Goal: Transaction & Acquisition: Purchase product/service

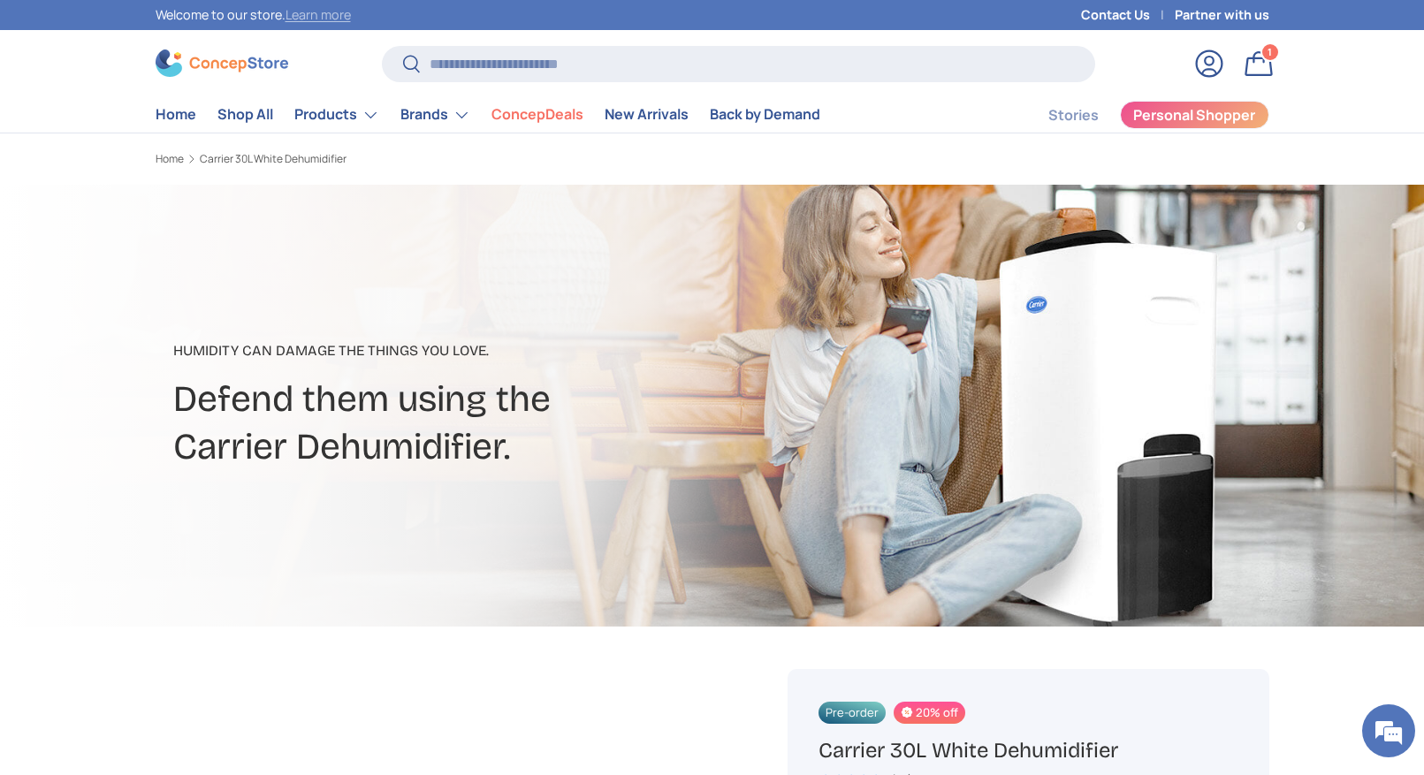
click at [293, 15] on link "Learn more" at bounding box center [317, 14] width 65 height 17
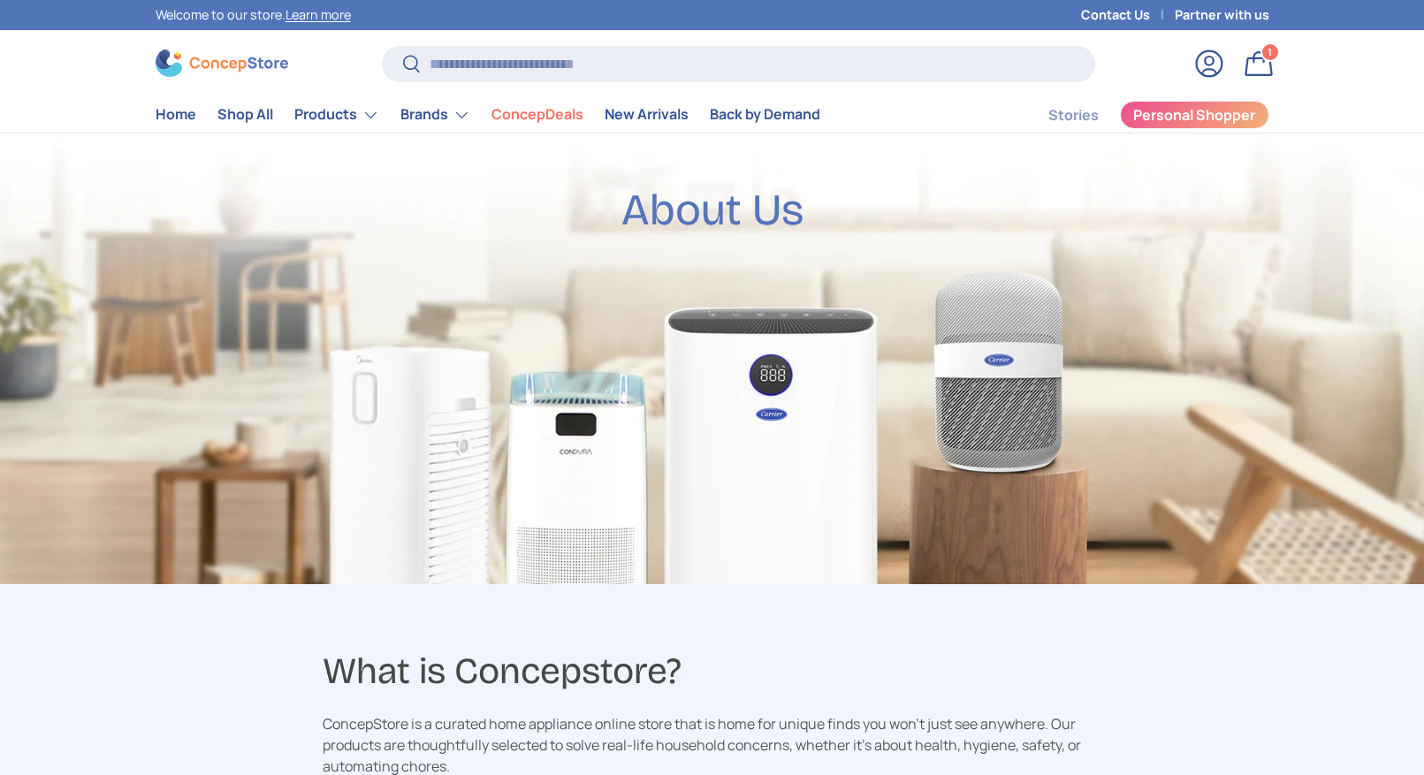
click at [459, 110] on link "Brands" at bounding box center [435, 114] width 70 height 35
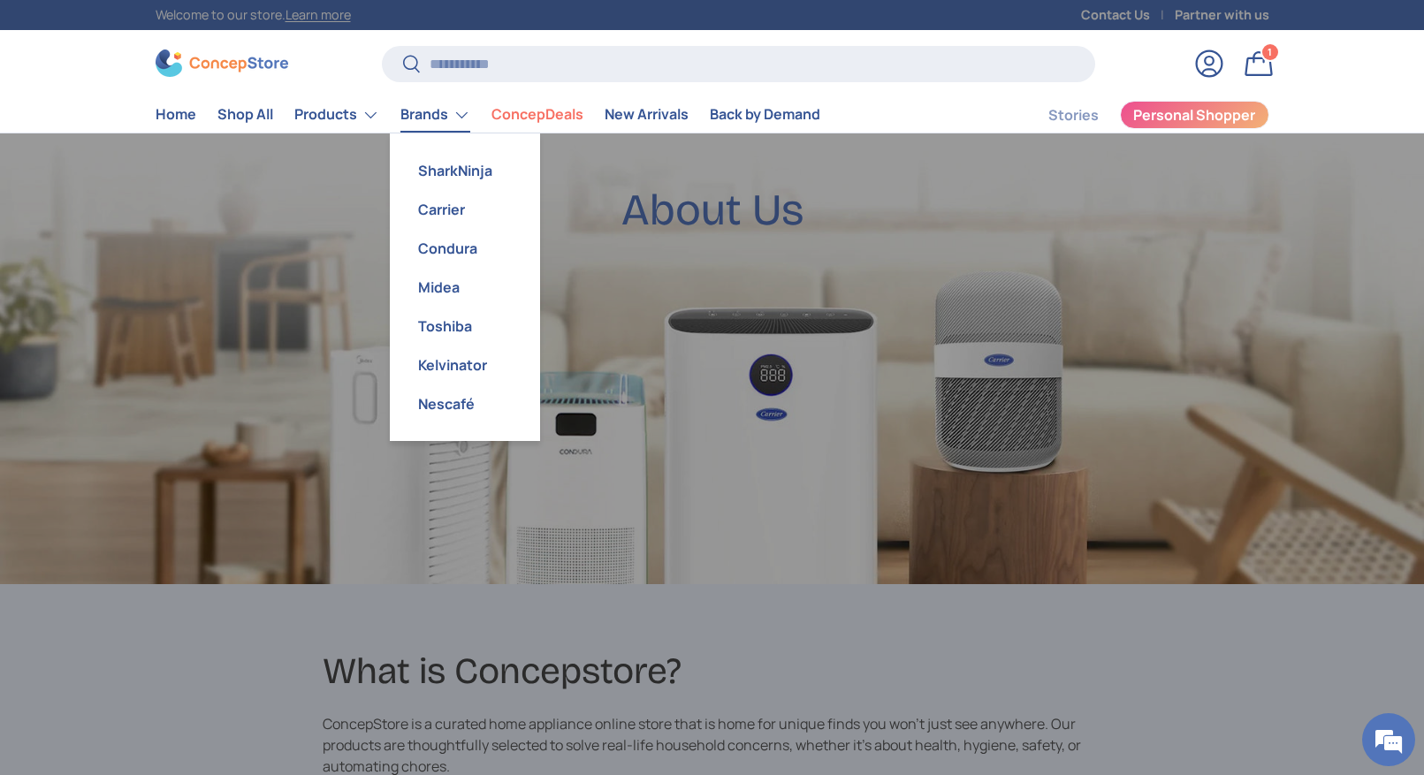
click at [460, 108] on link "Brands" at bounding box center [435, 114] width 70 height 35
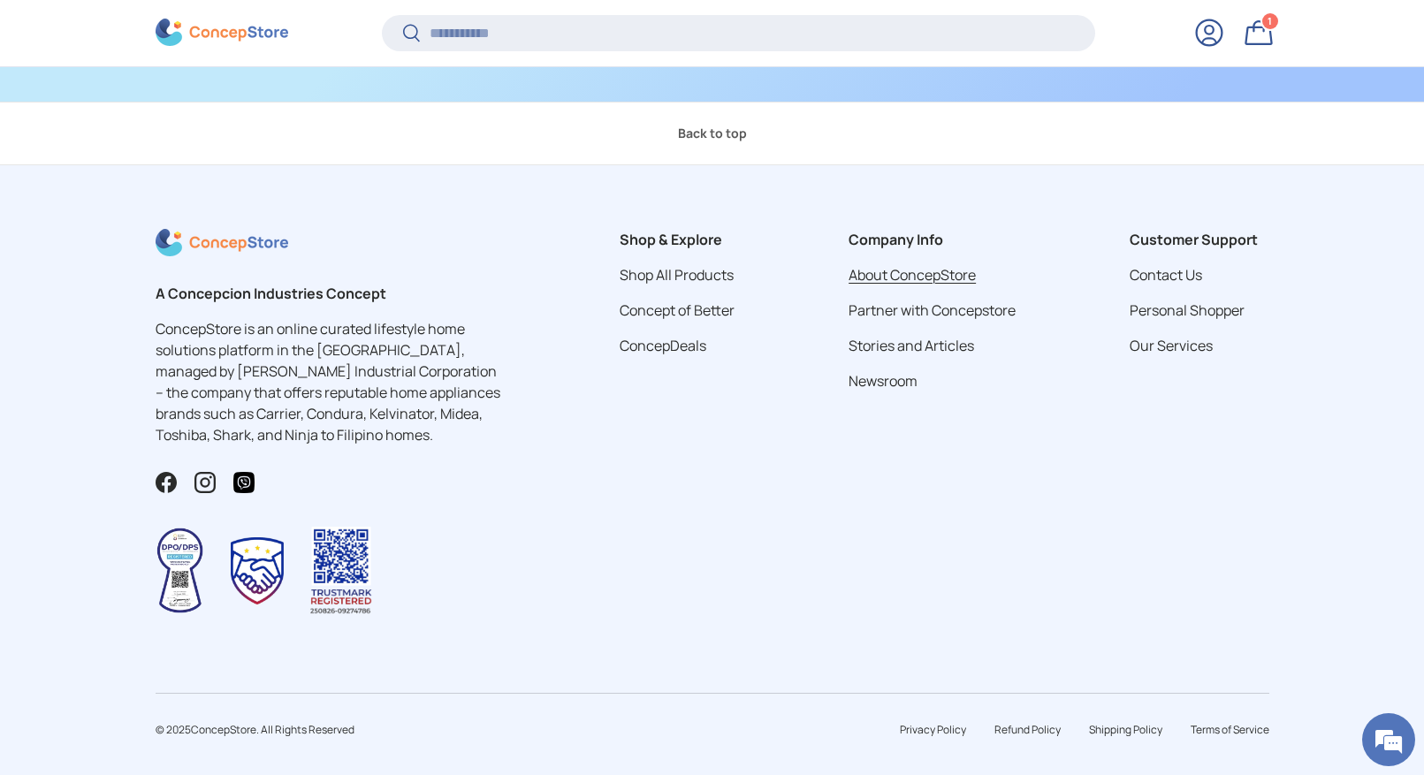
click at [912, 265] on link "About ConcepStore" at bounding box center [911, 274] width 127 height 19
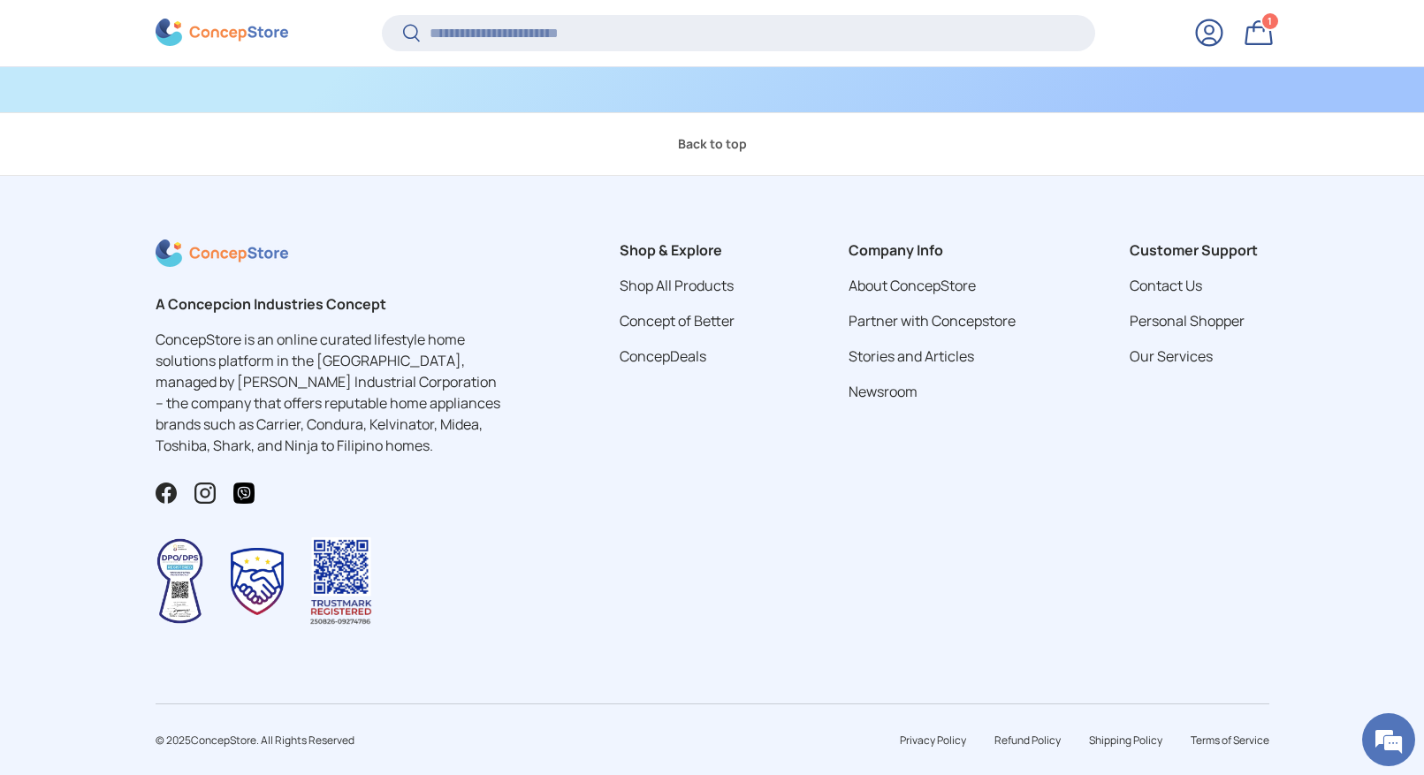
scroll to position [2899, 0]
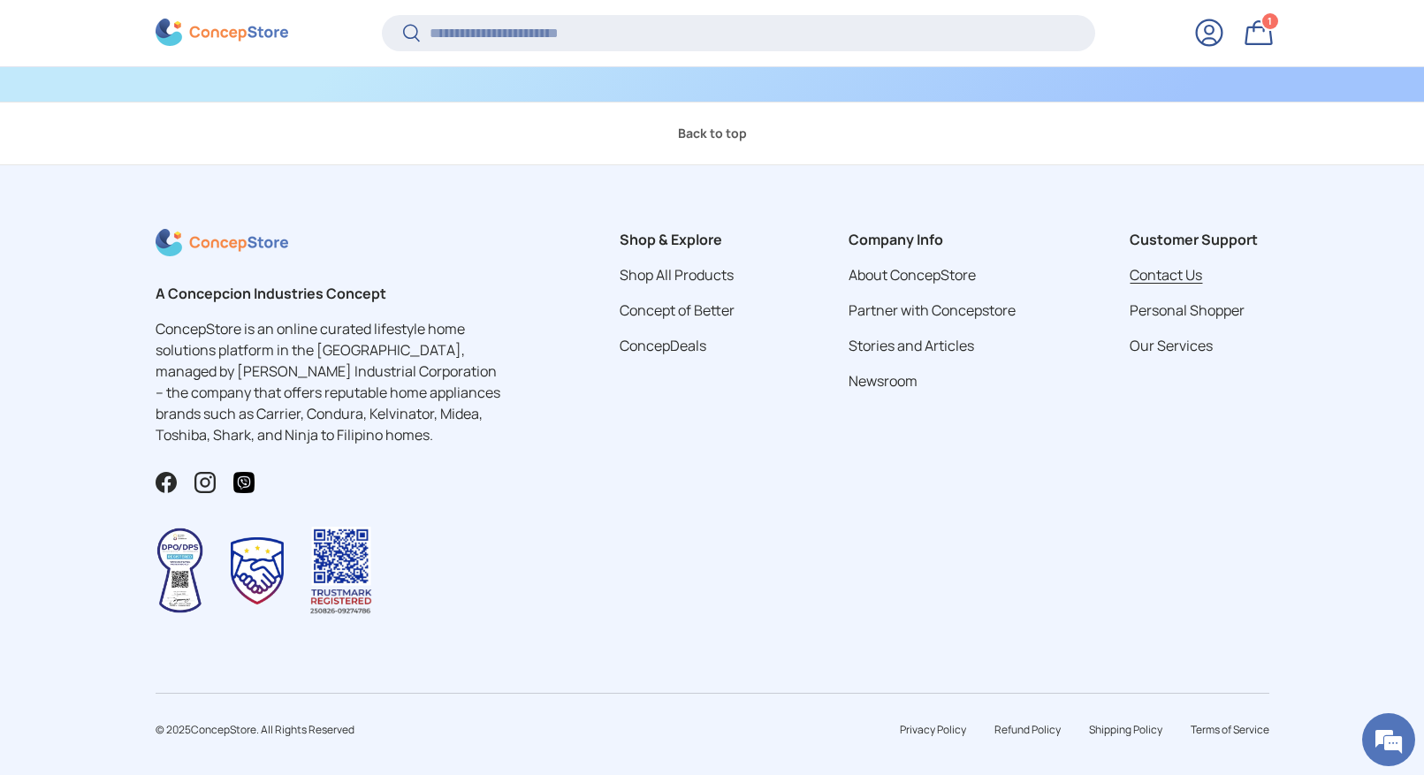
click at [1153, 265] on link "Contact Us" at bounding box center [1165, 274] width 72 height 19
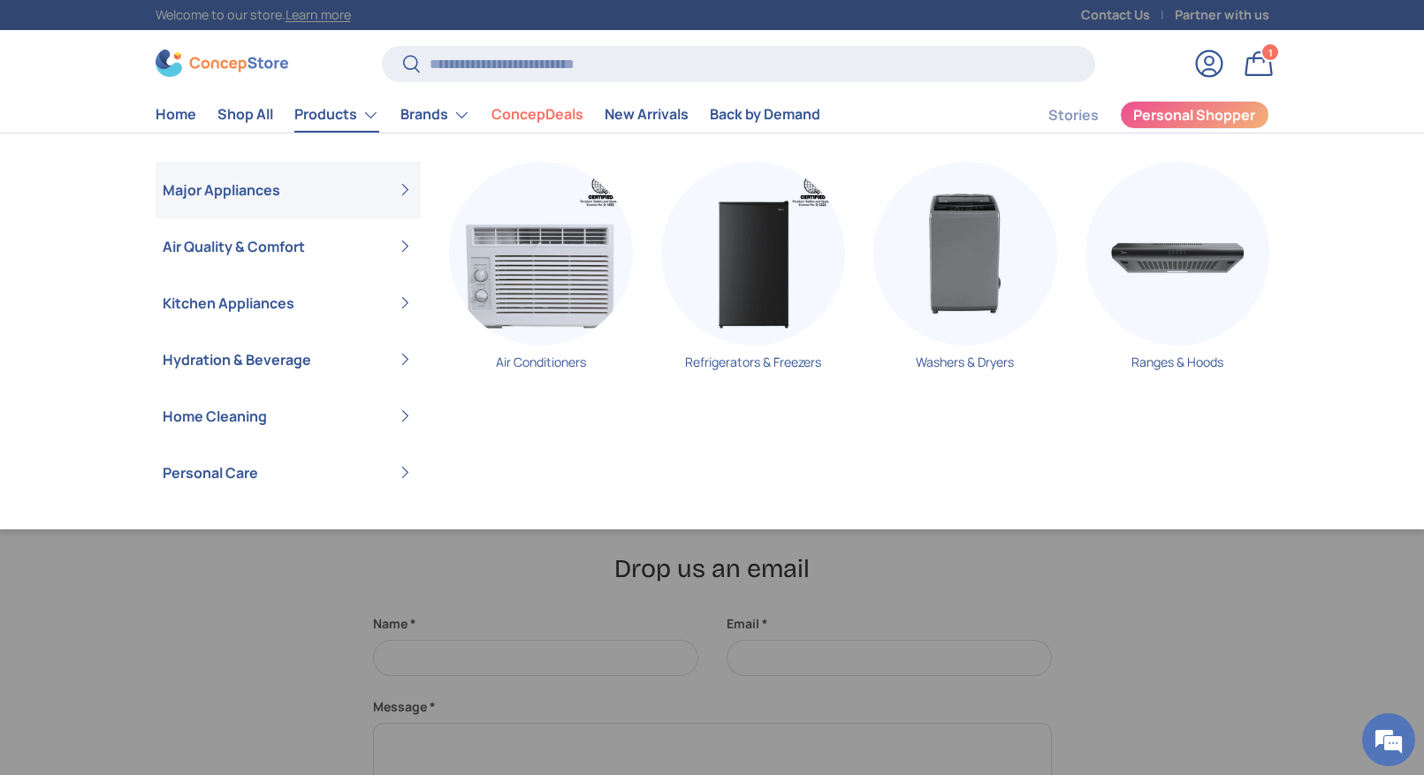
click at [361, 114] on link "Products" at bounding box center [336, 114] width 85 height 35
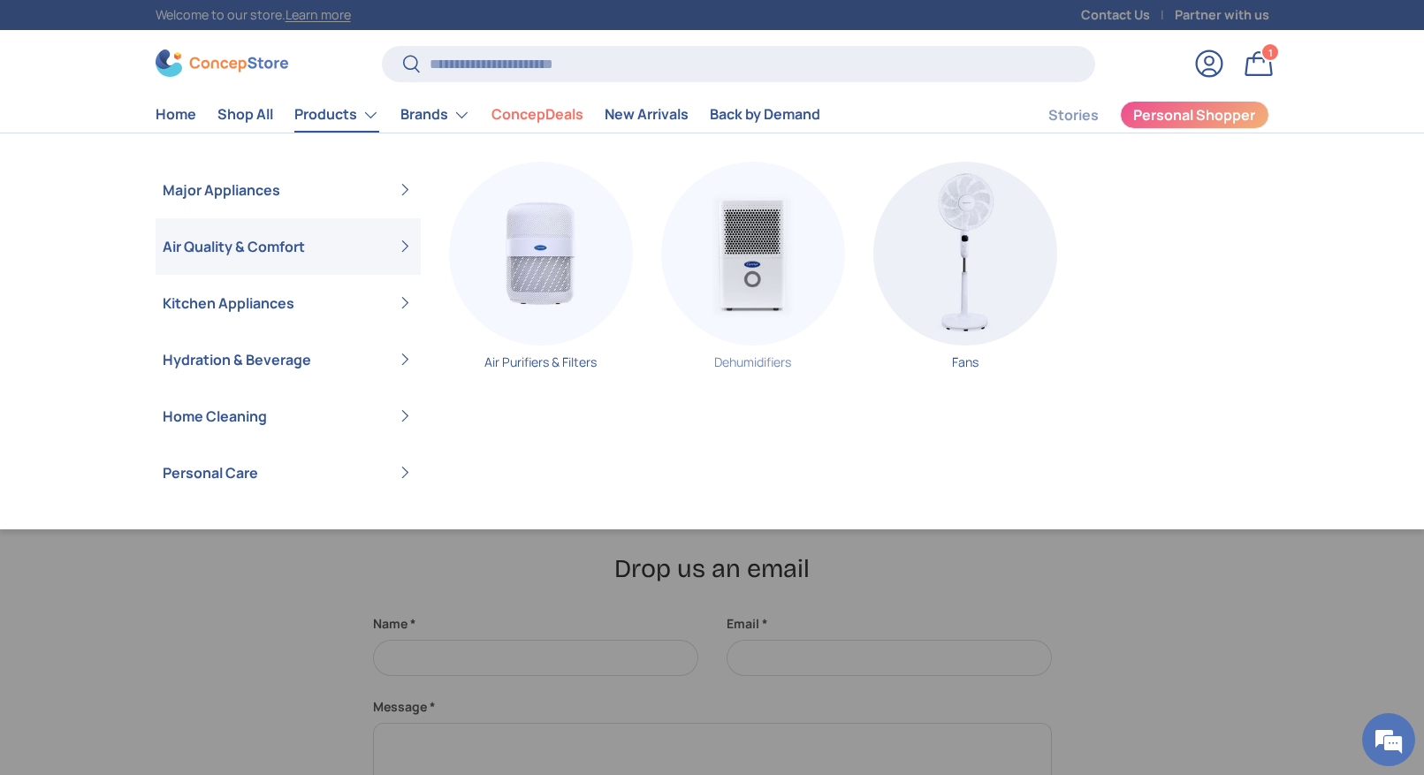
click at [774, 259] on img "Primary" at bounding box center [753, 254] width 184 height 184
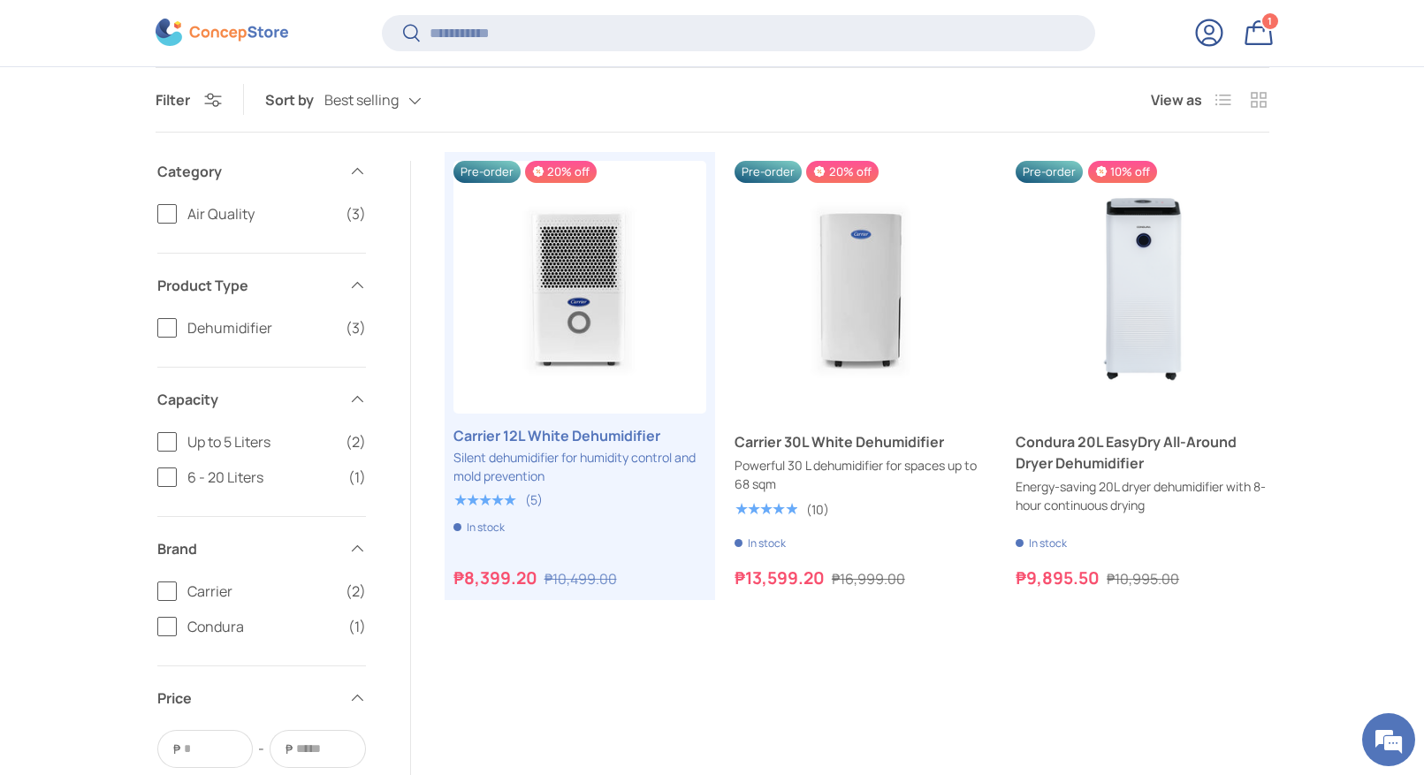
click at [171, 328] on label "Dehumidifier (3)" at bounding box center [261, 327] width 209 height 21
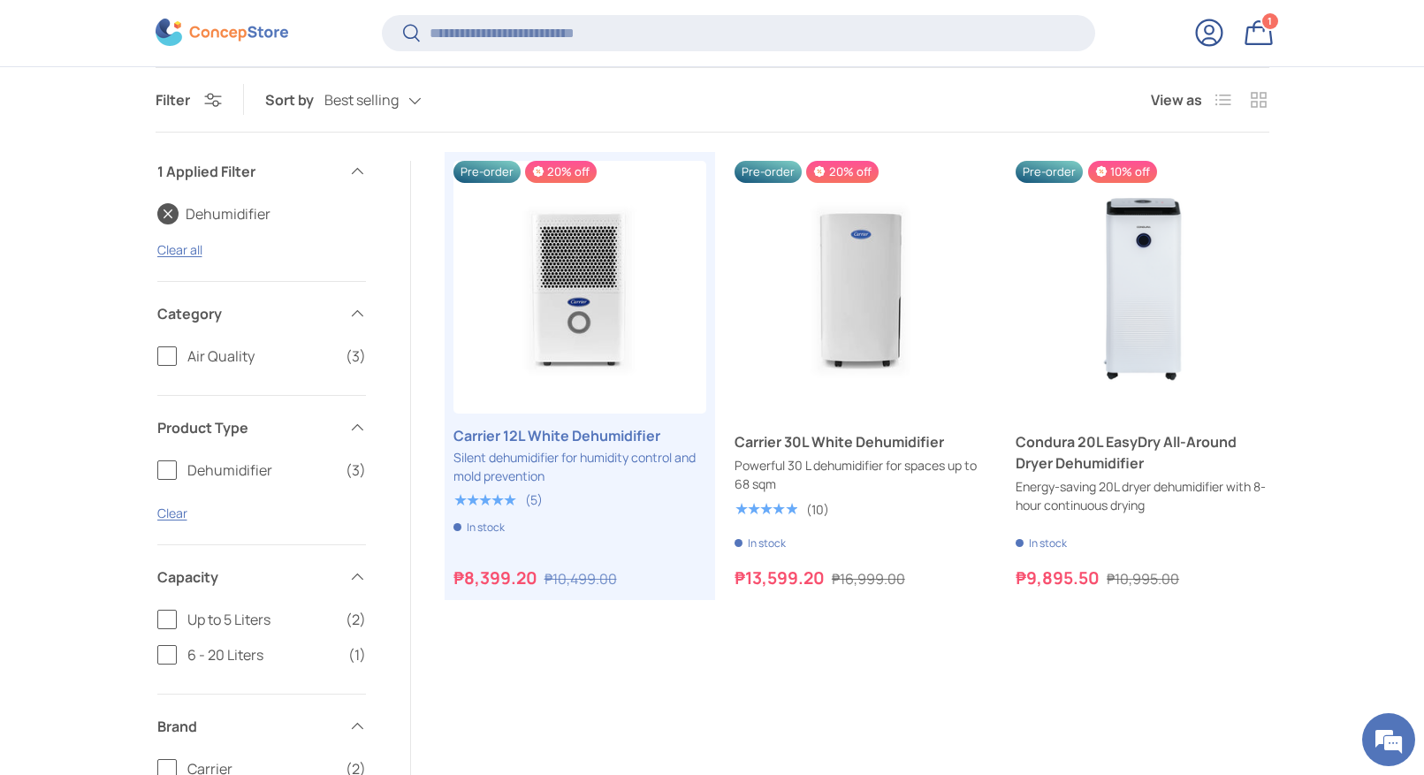
click at [1256, 35] on link "Bag 1 1 item" at bounding box center [1258, 32] width 39 height 39
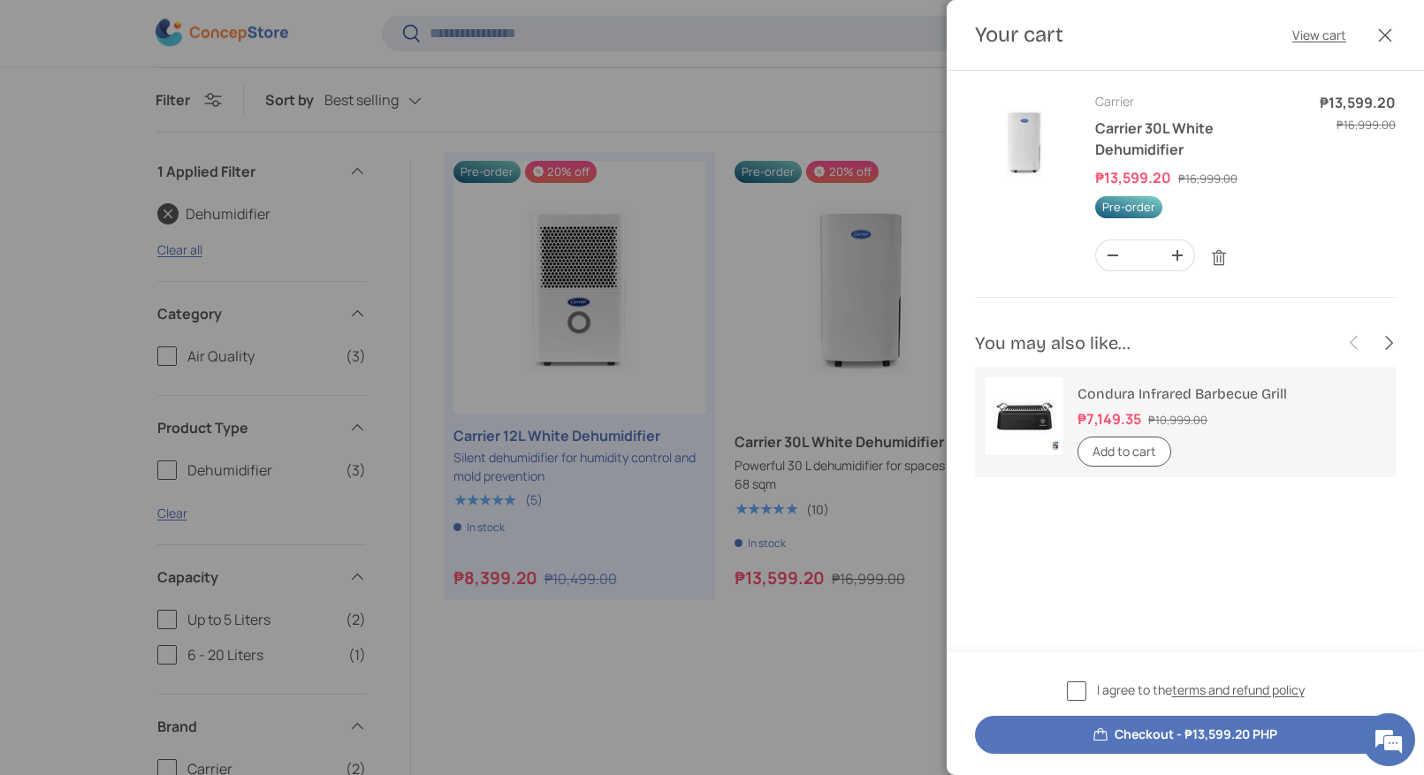
click at [614, 682] on div at bounding box center [712, 387] width 1424 height 775
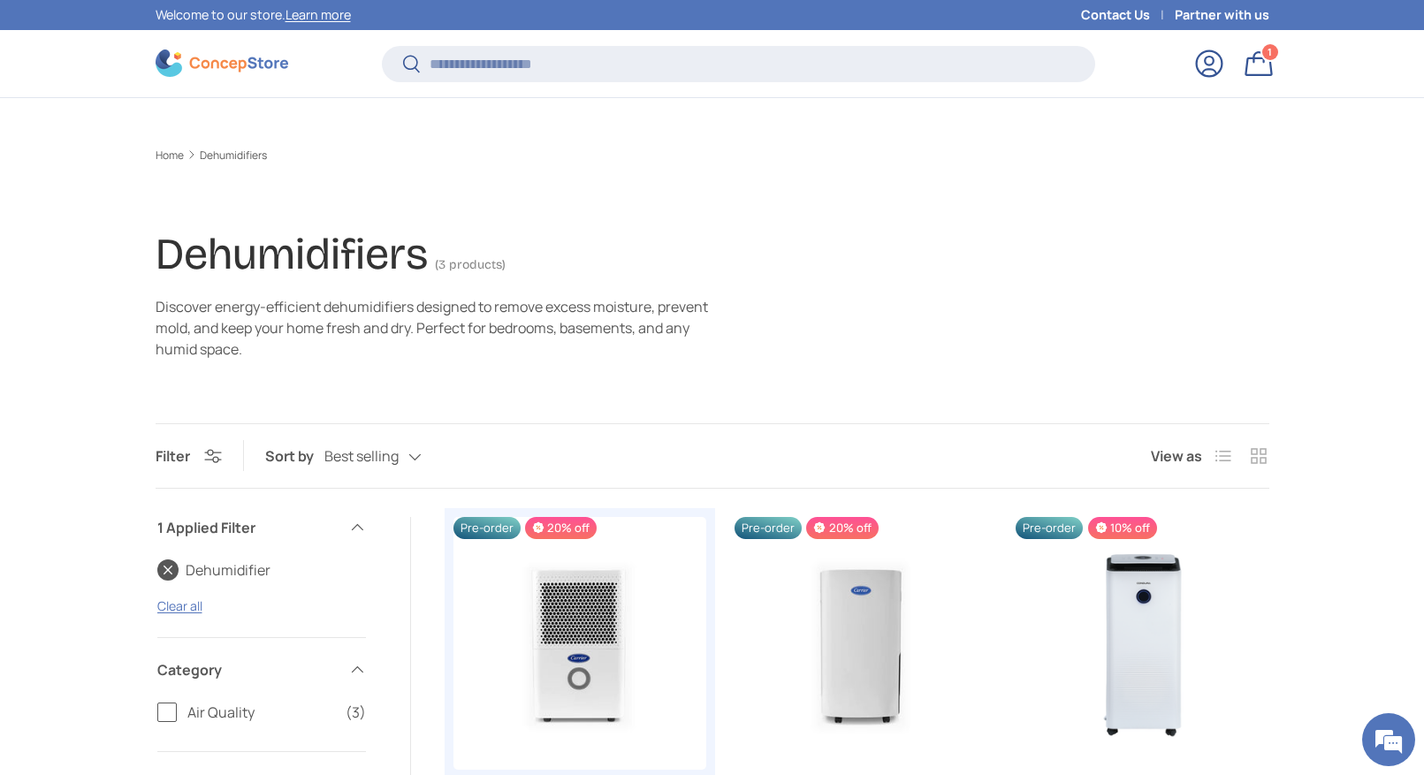
scroll to position [356, 0]
